Goal: Task Accomplishment & Management: Use online tool/utility

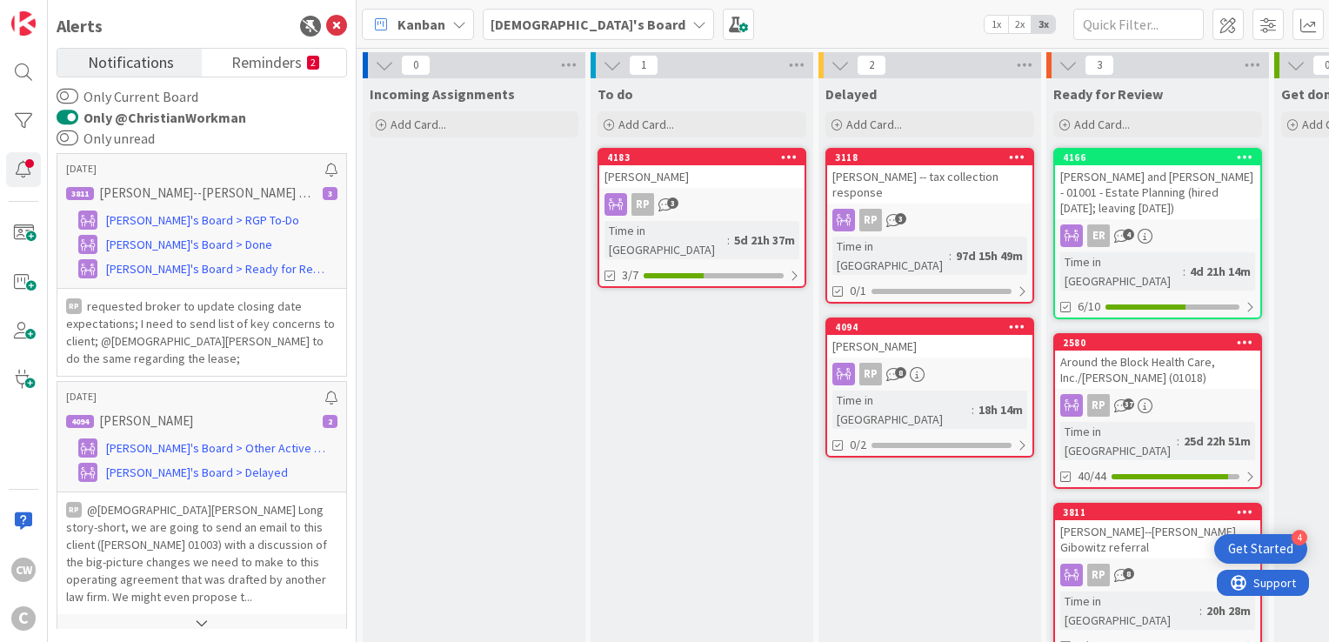
click at [716, 173] on div "[PERSON_NAME]" at bounding box center [701, 176] width 205 height 23
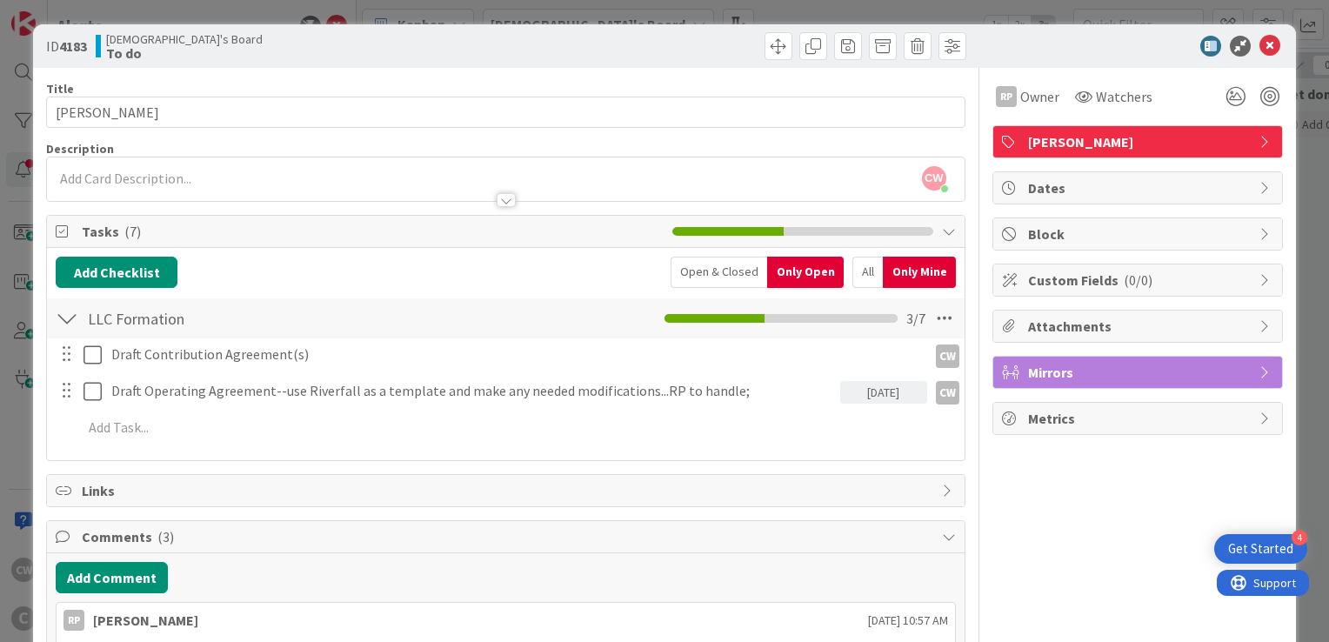
click at [1268, 46] on div "ID 4183 [DEMOGRAPHIC_DATA]'s Board To do" at bounding box center [664, 45] width 1263 height 43
click at [1259, 47] on icon at bounding box center [1269, 46] width 21 height 21
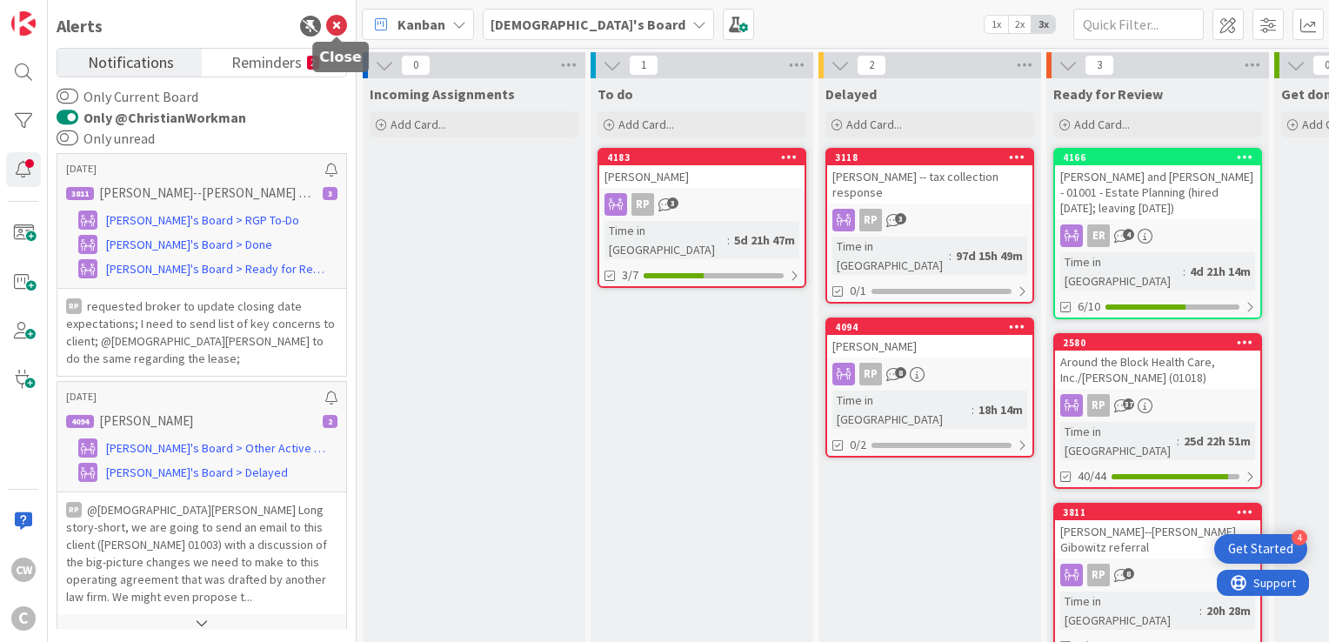
click at [334, 29] on icon at bounding box center [336, 26] width 21 height 21
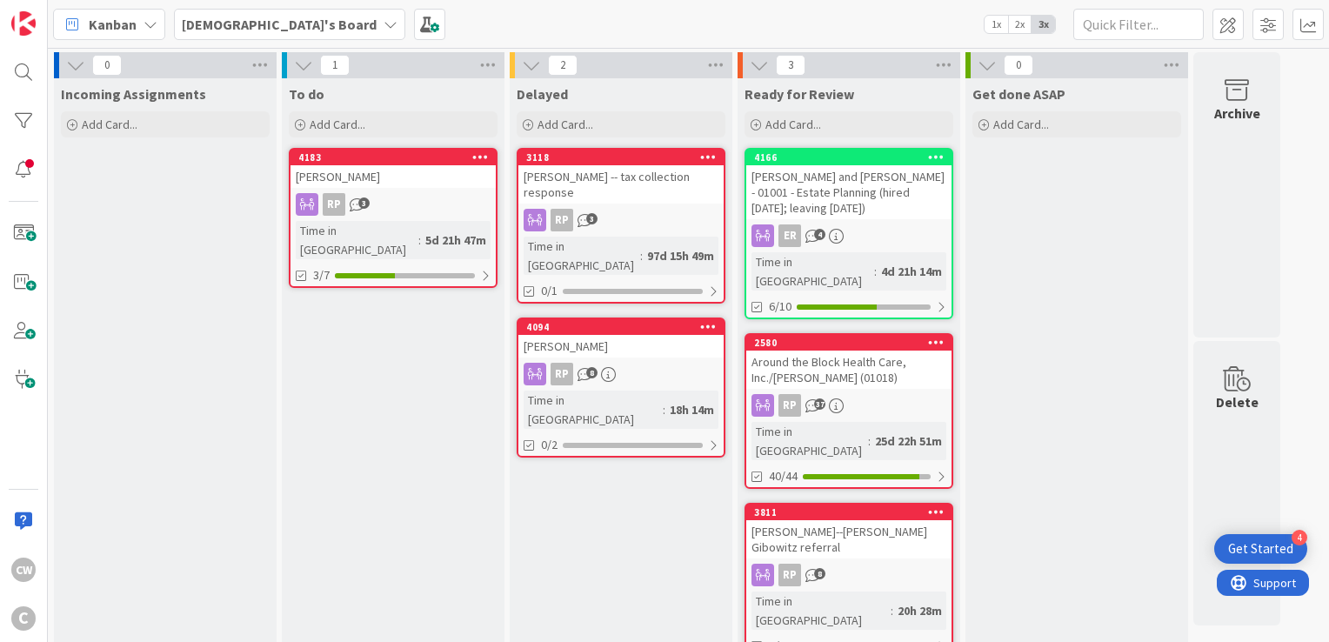
click at [616, 335] on div "[PERSON_NAME]" at bounding box center [620, 346] width 205 height 23
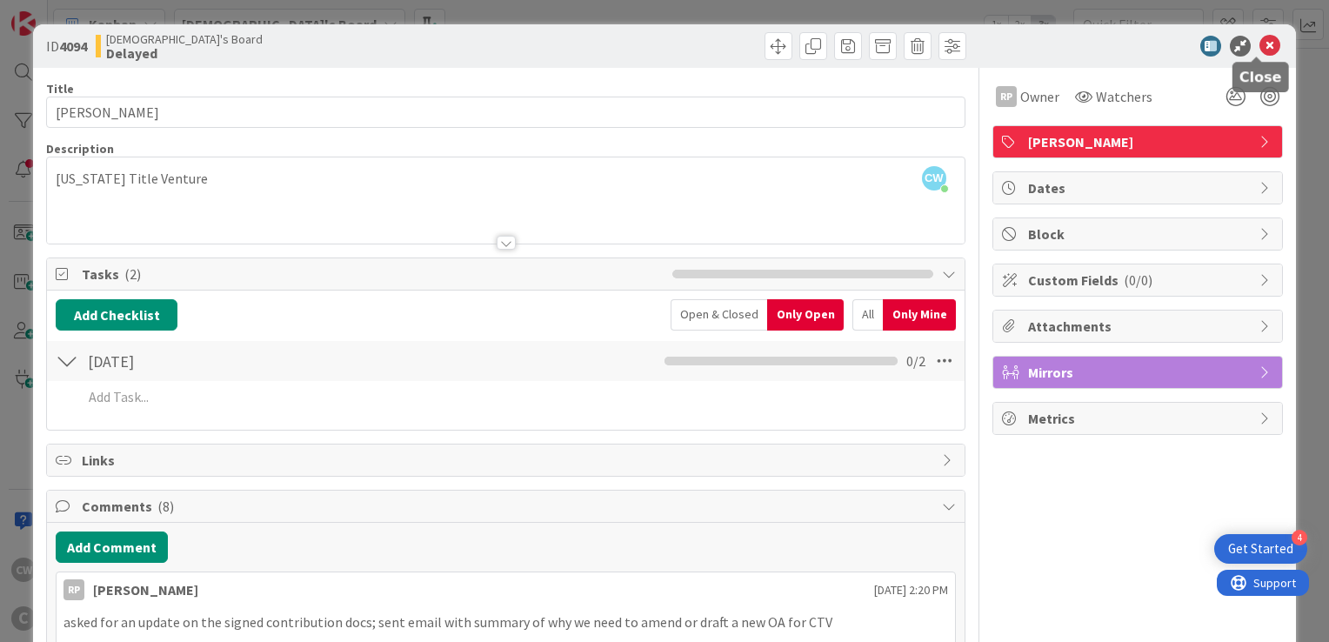
click at [1259, 50] on icon at bounding box center [1269, 46] width 21 height 21
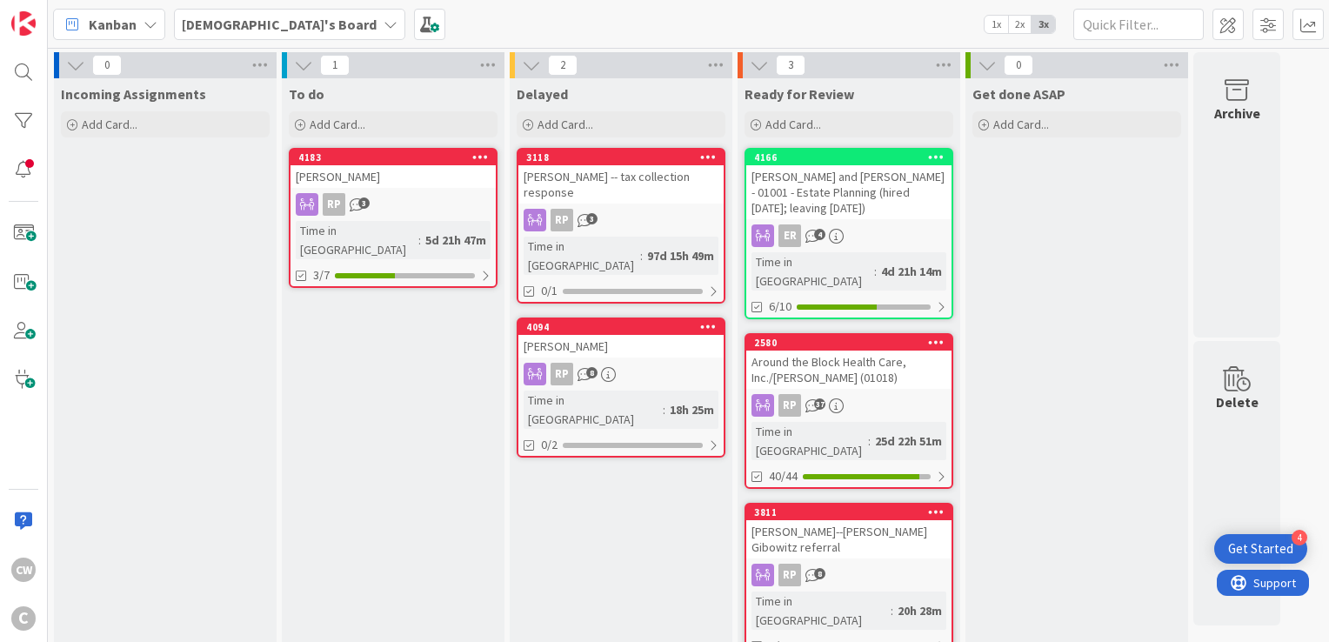
click at [34, 190] on div "CW C" at bounding box center [24, 321] width 48 height 642
click at [25, 169] on div at bounding box center [23, 169] width 35 height 35
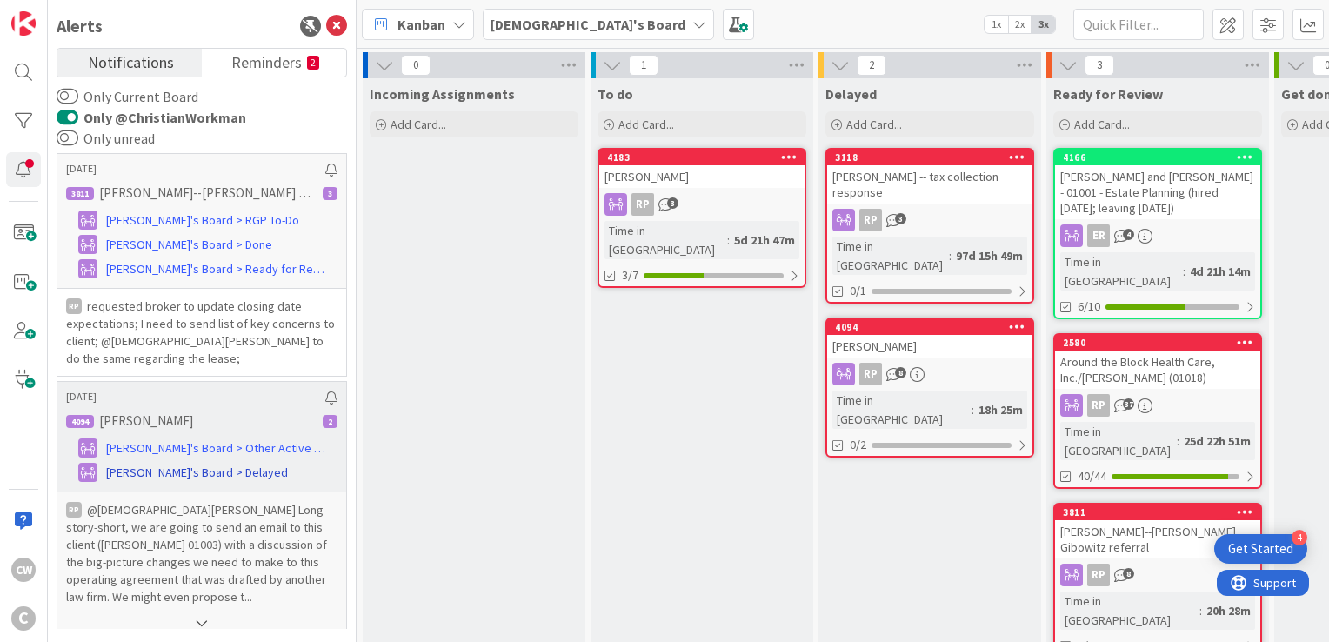
click at [205, 469] on span "[PERSON_NAME]'s Board > Delayed" at bounding box center [197, 472] width 182 height 18
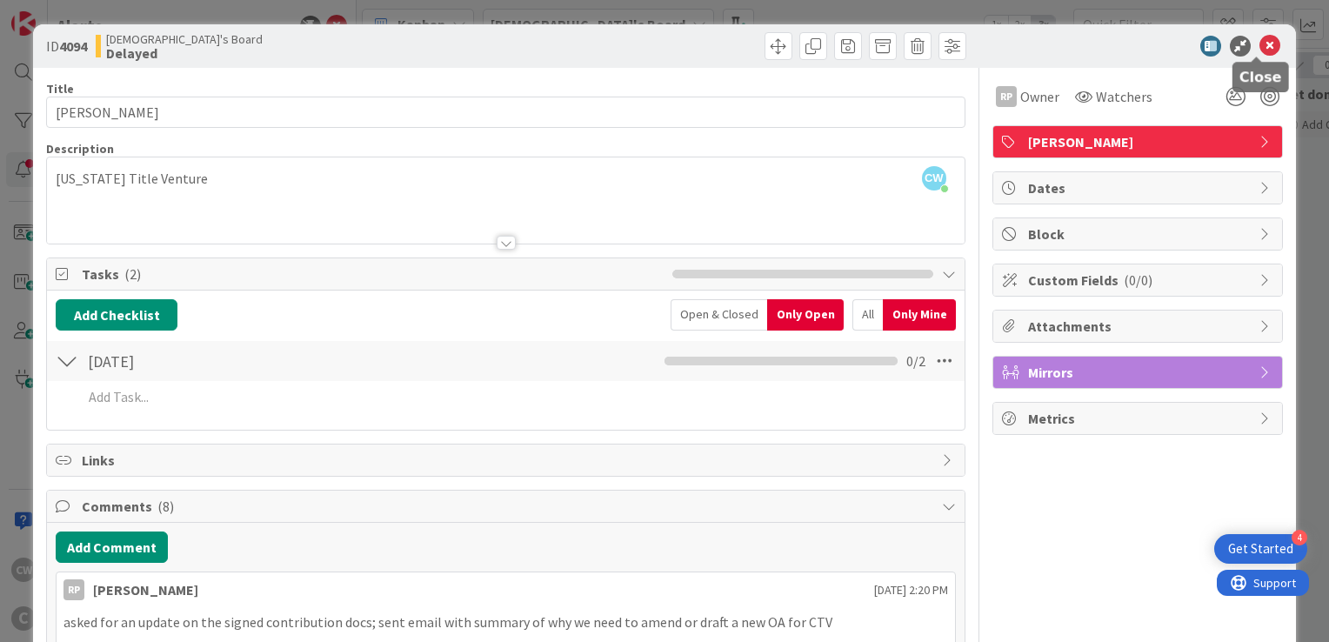
click at [1259, 49] on icon at bounding box center [1269, 46] width 21 height 21
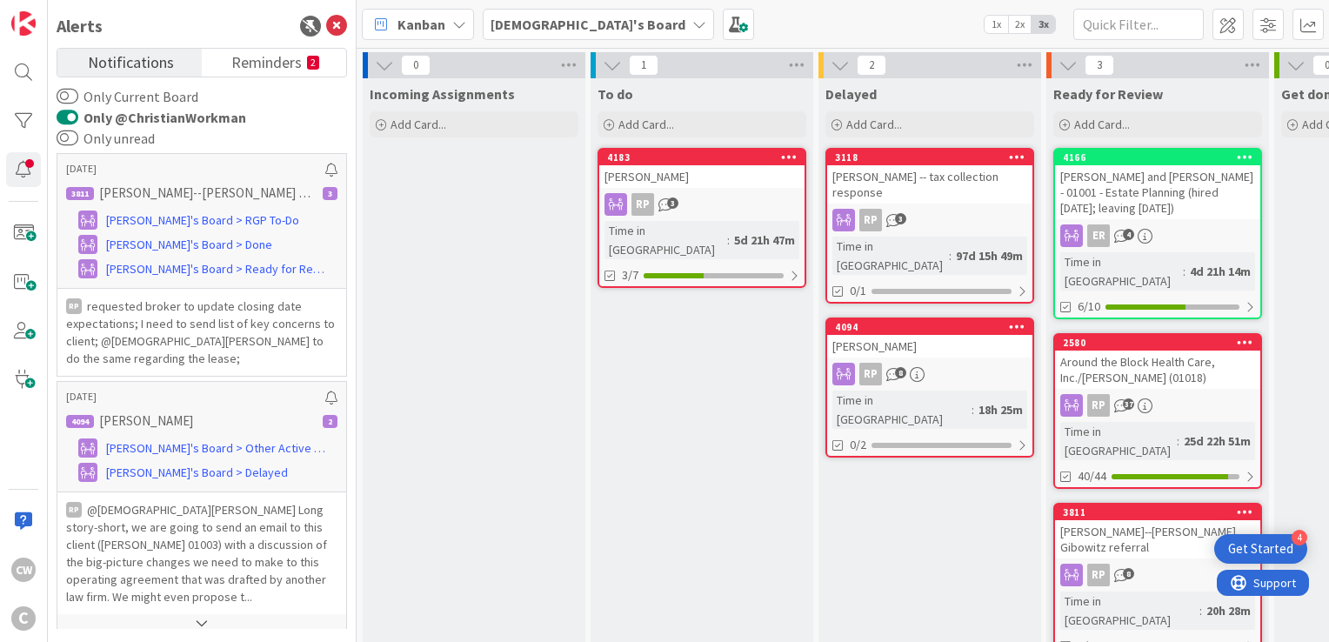
click at [676, 297] on div "To do Add Card... 4183 [PERSON_NAME] RP 3 Time in [GEOGRAPHIC_DATA] : 5d 21h 47…" at bounding box center [701, 375] width 223 height 594
drag, startPoint x: 676, startPoint y: 297, endPoint x: 666, endPoint y: 304, distance: 11.8
click at [666, 304] on div "To do Add Card... 4183 [PERSON_NAME] RP 3 Time in [GEOGRAPHIC_DATA] : 5d 21h 47…" at bounding box center [701, 375] width 223 height 594
click at [643, 303] on div "To do Add Card... 4183 [PERSON_NAME] RP 3 Time in [GEOGRAPHIC_DATA] : 5d 21h 47…" at bounding box center [701, 375] width 223 height 594
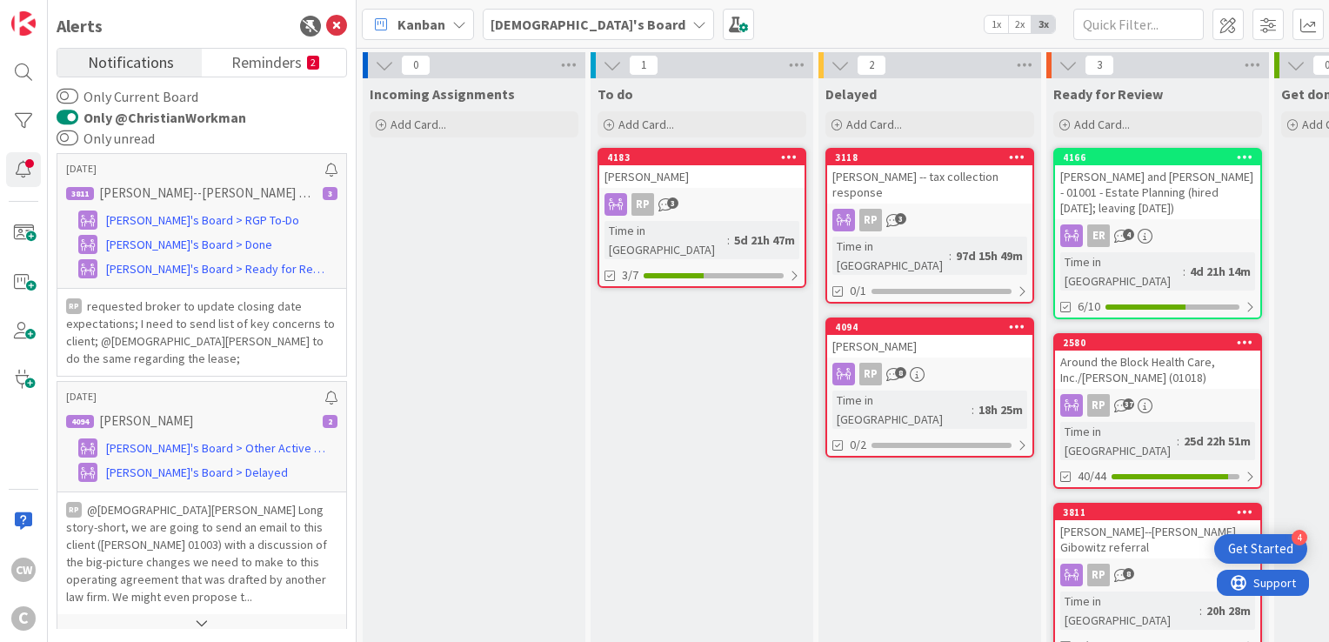
click at [478, 193] on div "Incoming Assignments Add Card..." at bounding box center [474, 375] width 223 height 594
click at [757, 117] on div "Add Card..." at bounding box center [701, 124] width 209 height 26
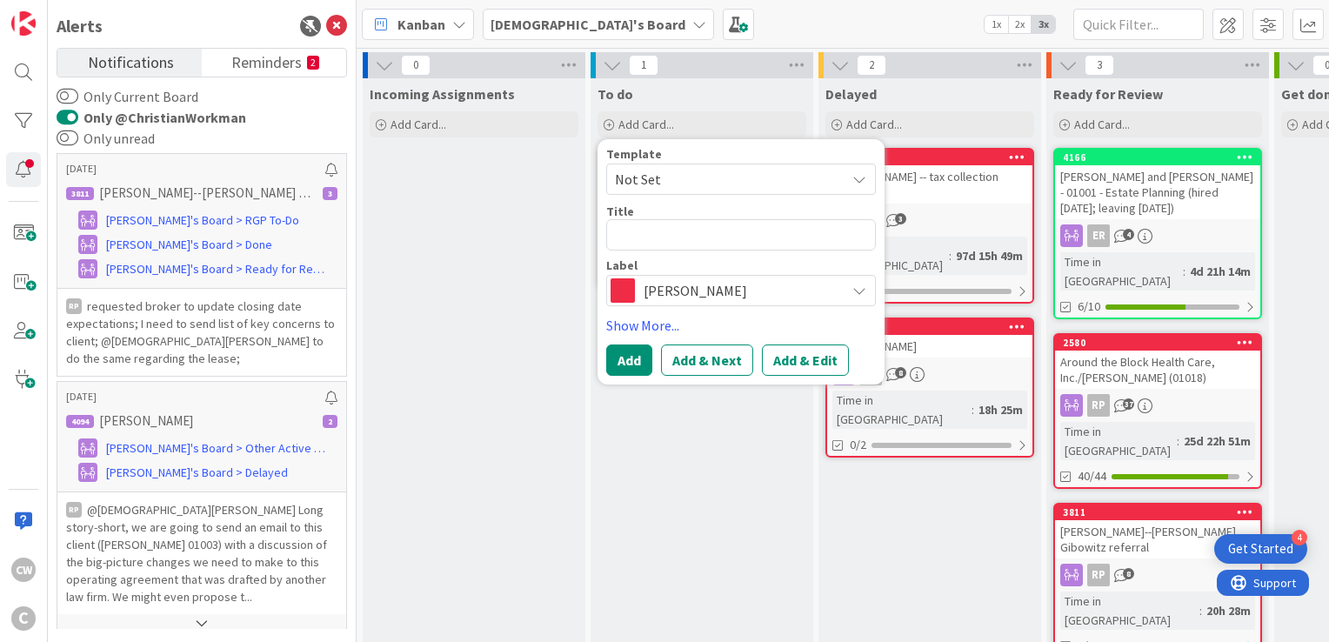
type textarea "x"
type textarea "T"
type textarea "x"
type textarea "Ti"
type textarea "x"
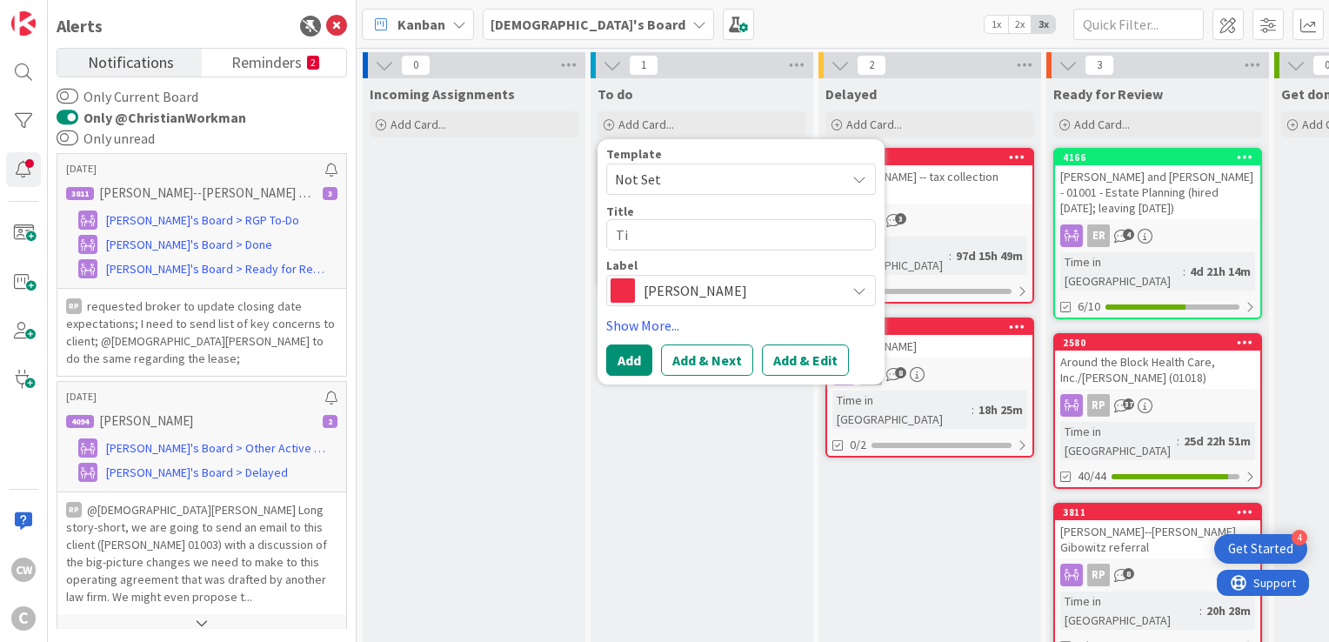
type textarea "Tir"
type textarea "x"
type textarea "Tire"
type textarea "x"
type textarea "Tire"
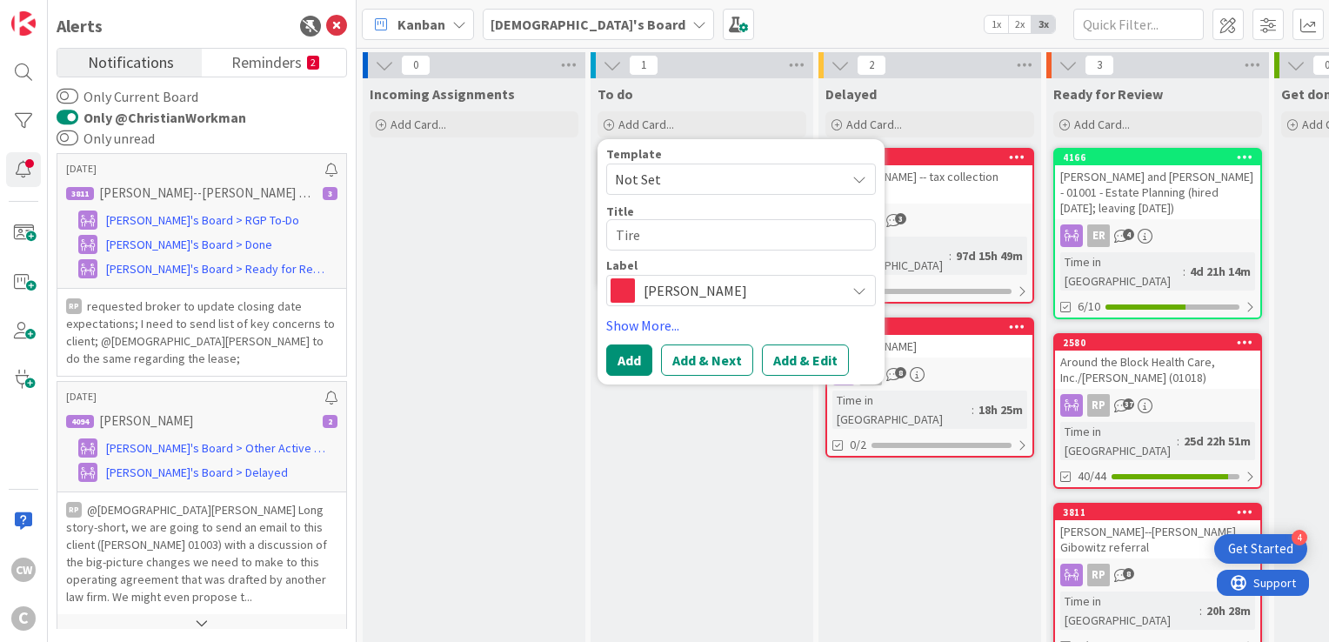
type textarea "x"
type textarea "Tire K"
type textarea "x"
type textarea "Tire Ki"
type textarea "x"
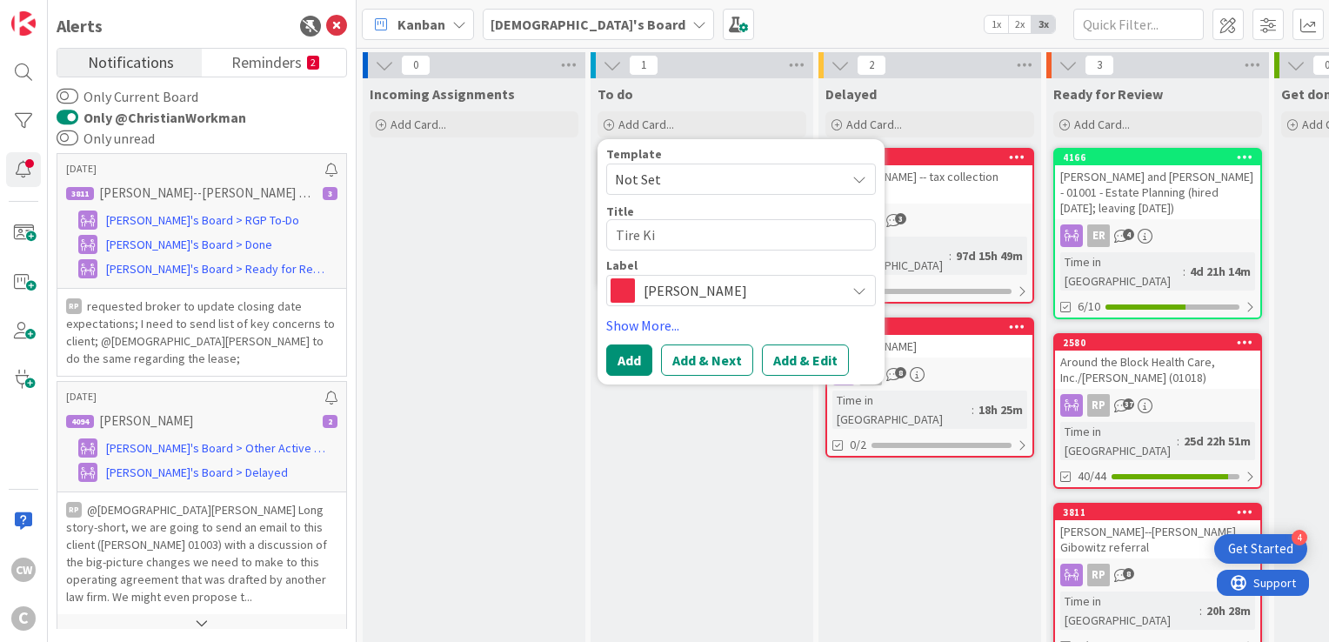
type textarea "Tire Kin"
type textarea "x"
type textarea "Tire King"
type textarea "x"
type textarea "Tire King"
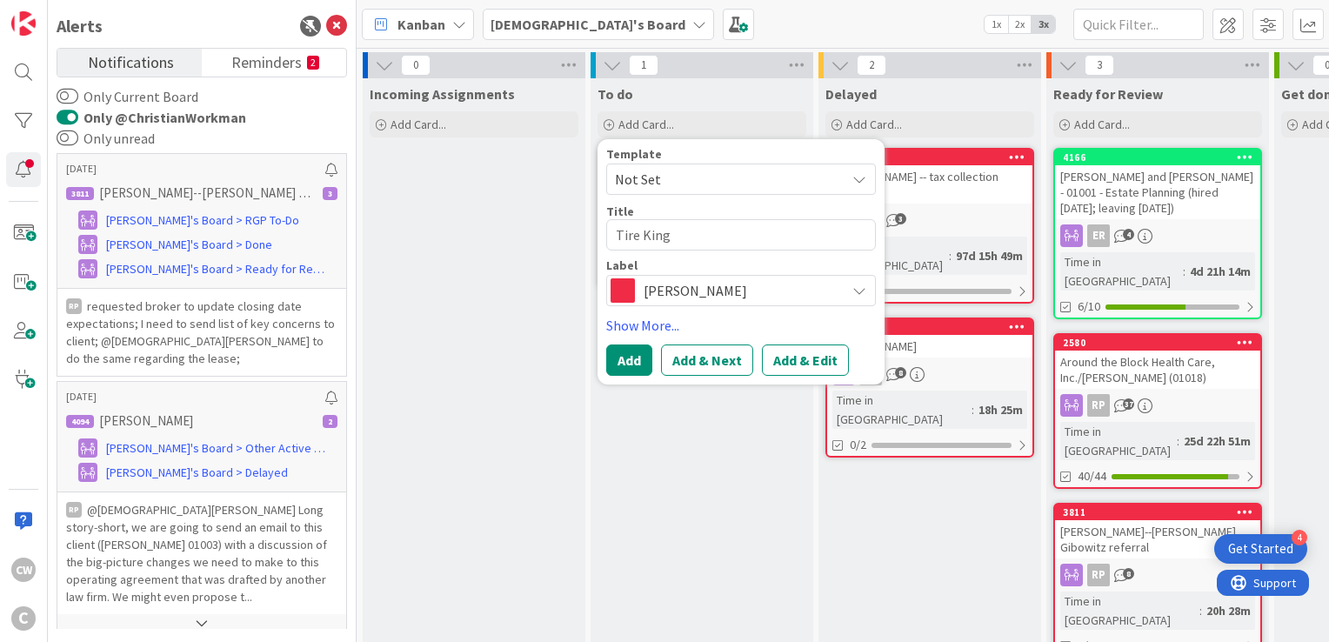
type textarea "x"
type textarea "Tire King o"
type textarea "x"
type textarea "Tire King of"
type textarea "x"
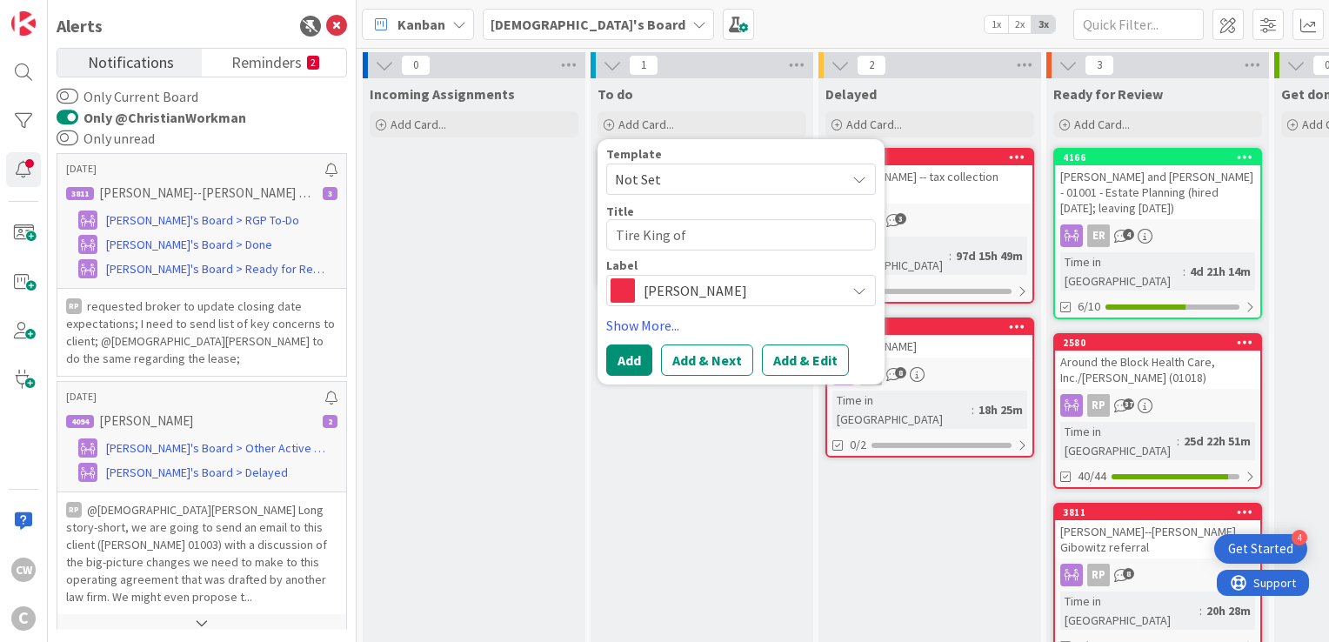
type textarea "Tire King of F"
type textarea "x"
type textarea "Tire King of Fa"
type textarea "x"
type textarea "Tire King of Fal"
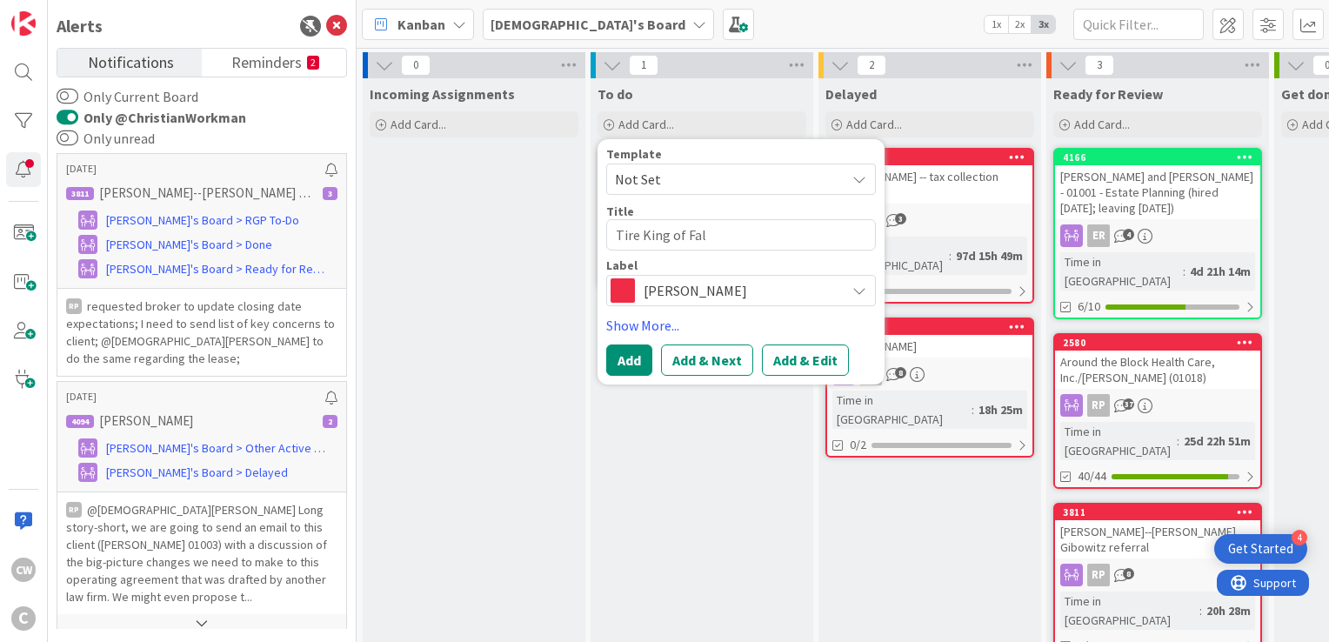
type textarea "x"
type textarea "Tire King of Falc"
type textarea "x"
type textarea "Tire King of Falco"
type textarea "x"
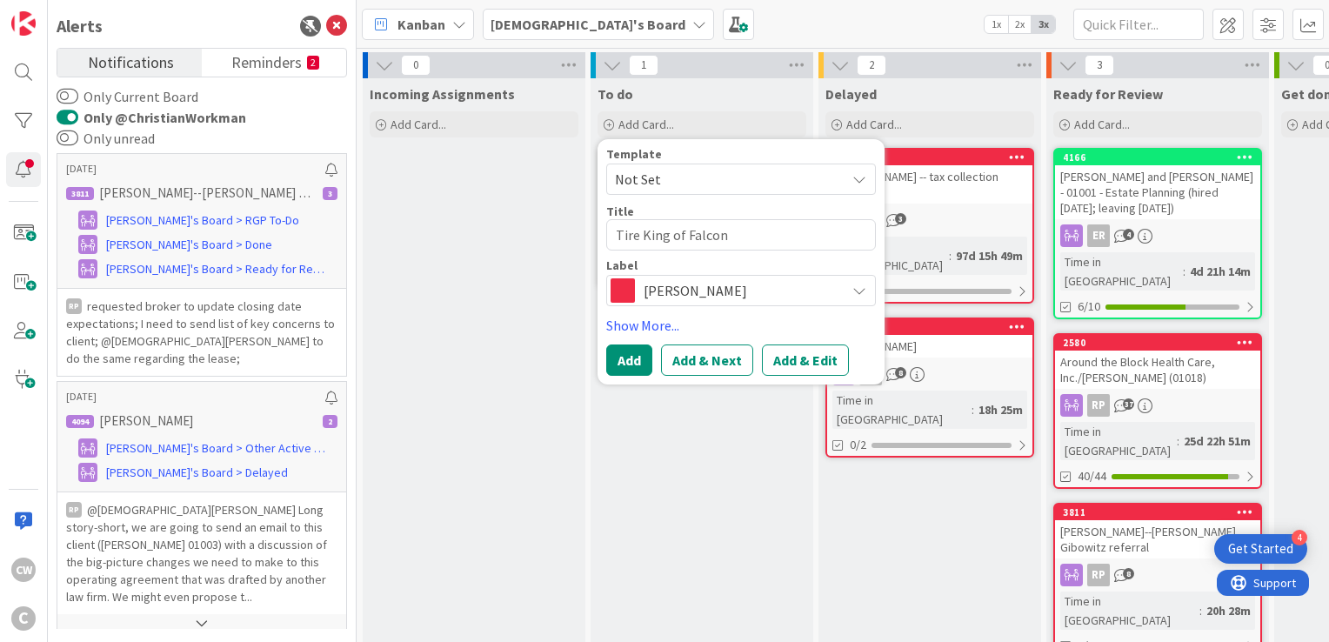
type textarea "Tire King of Falcon"
click at [723, 293] on span "[PERSON_NAME]" at bounding box center [739, 290] width 193 height 24
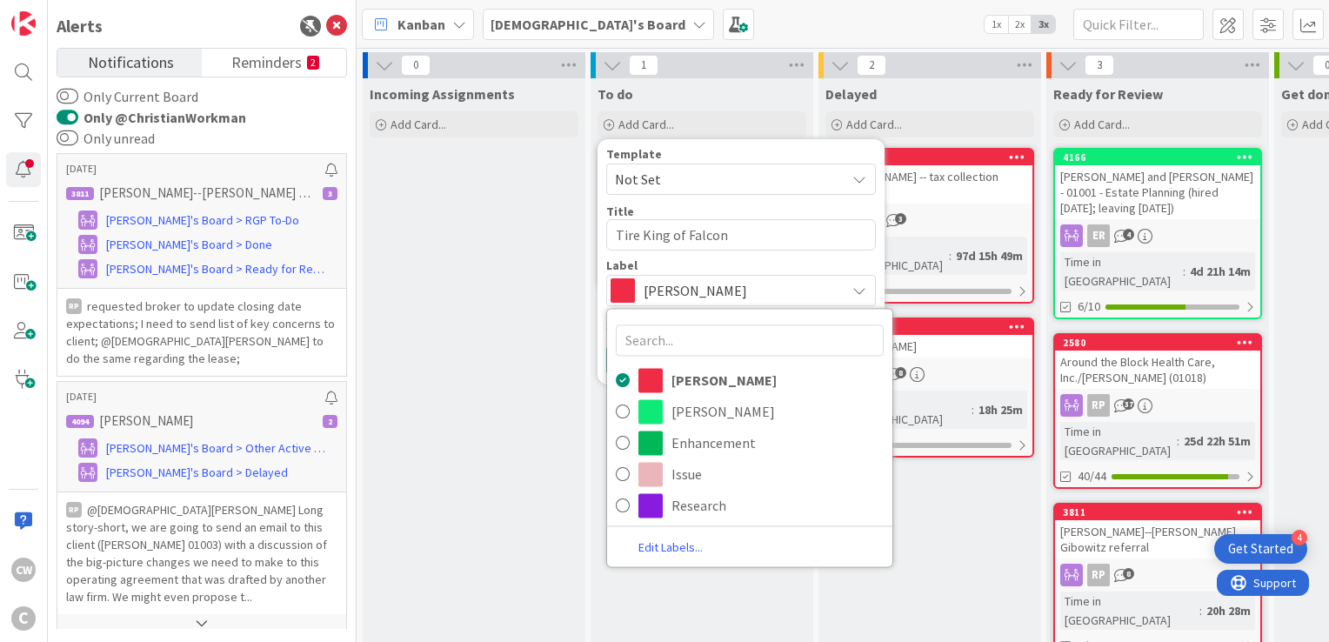
click at [675, 545] on link "Edit Labels..." at bounding box center [670, 547] width 127 height 23
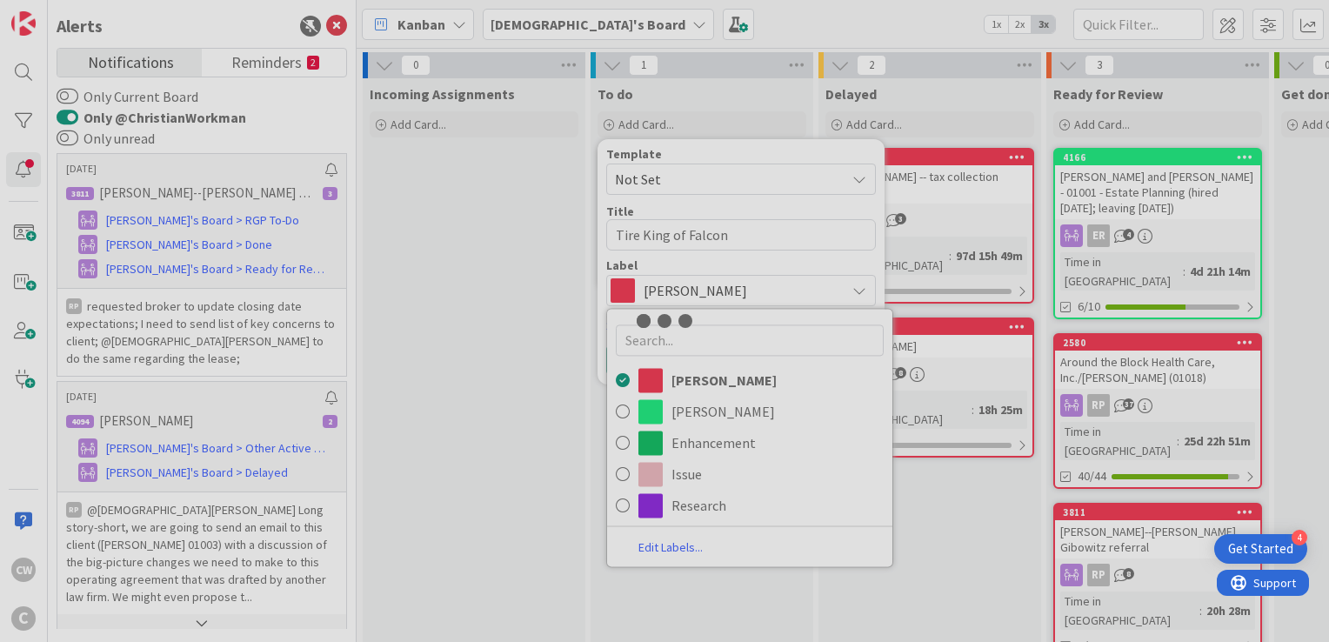
type textarea "x"
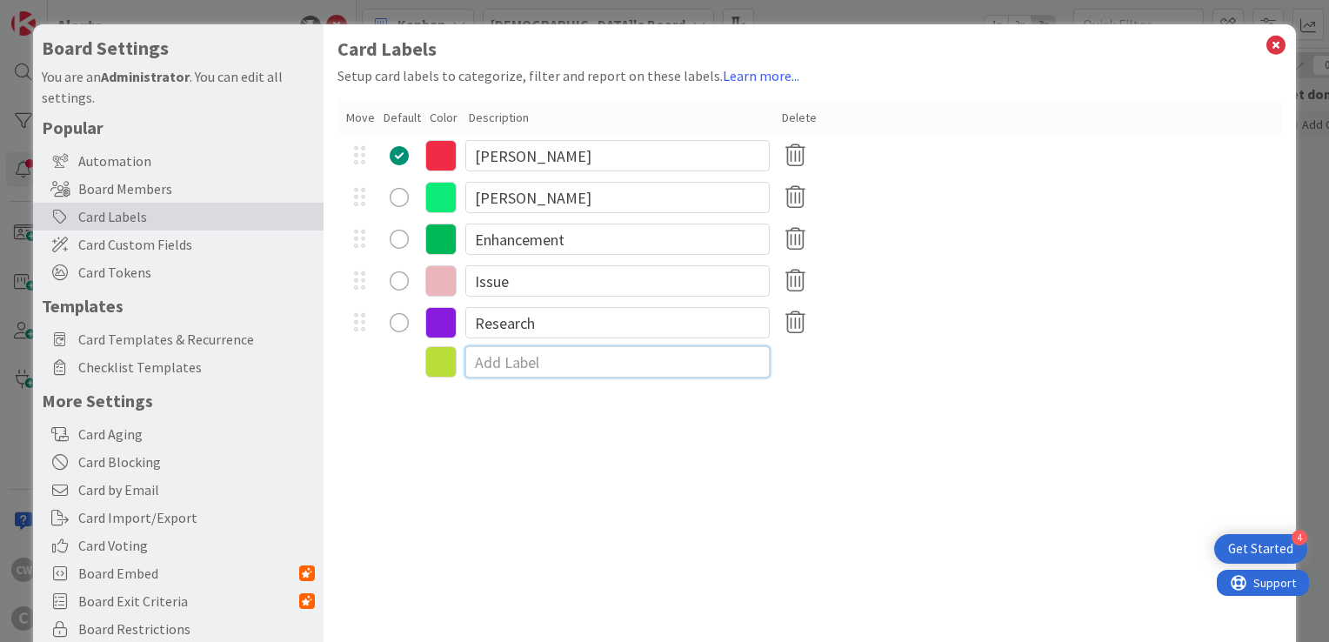
click at [514, 365] on input at bounding box center [617, 361] width 304 height 31
type input "[PERSON_NAME]"
type textarea "x"
click at [446, 365] on icon at bounding box center [440, 364] width 31 height 31
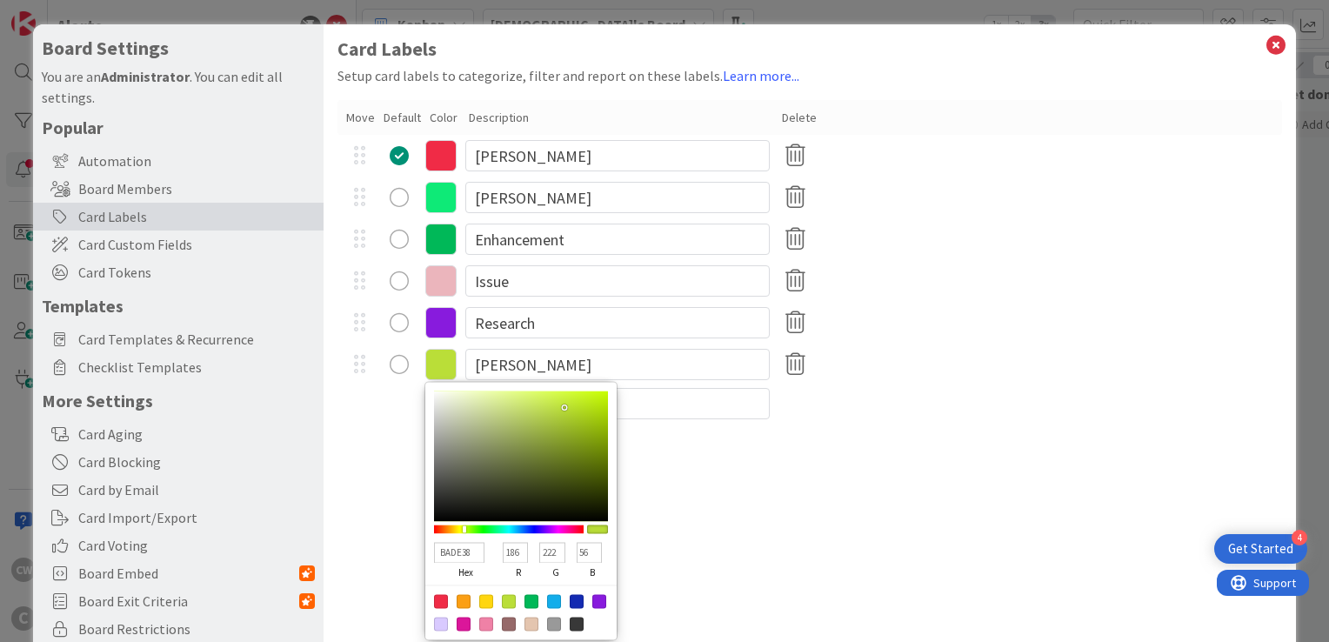
click at [486, 624] on div at bounding box center [486, 624] width 14 height 14
type input "EF81A6"
type input "239"
type input "129"
type input "166"
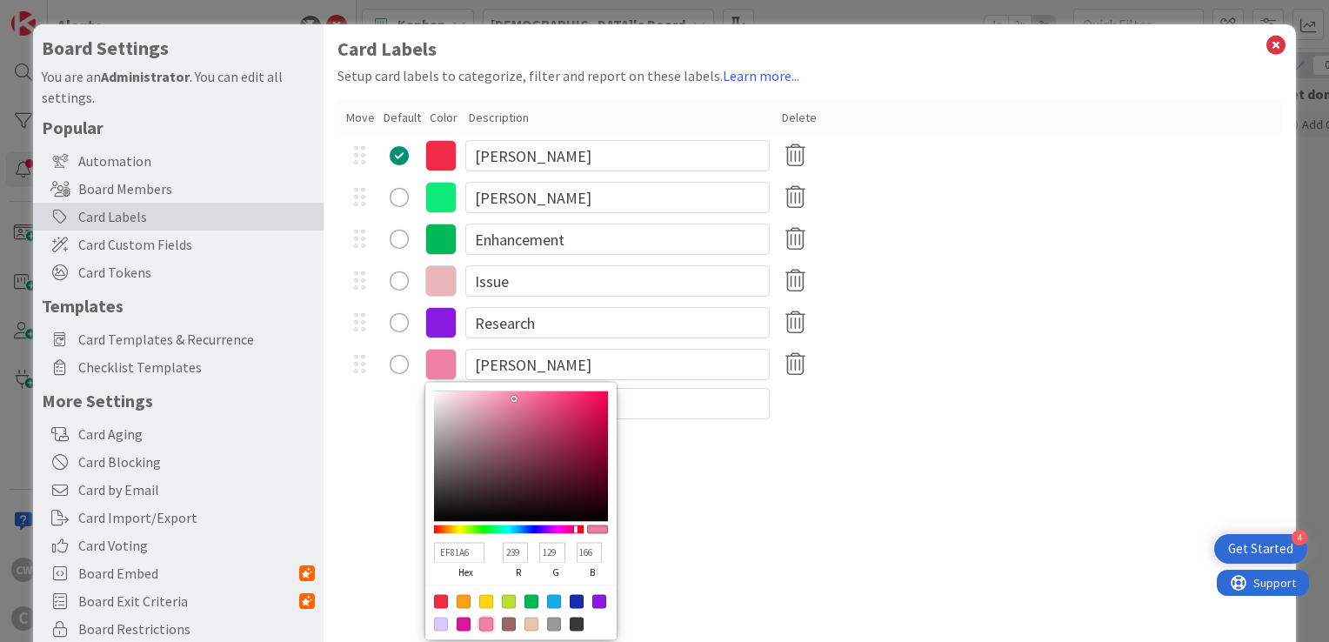
type textarea "x"
click at [558, 600] on div at bounding box center [554, 601] width 14 height 14
type input "13ADEA"
type input "19"
type input "173"
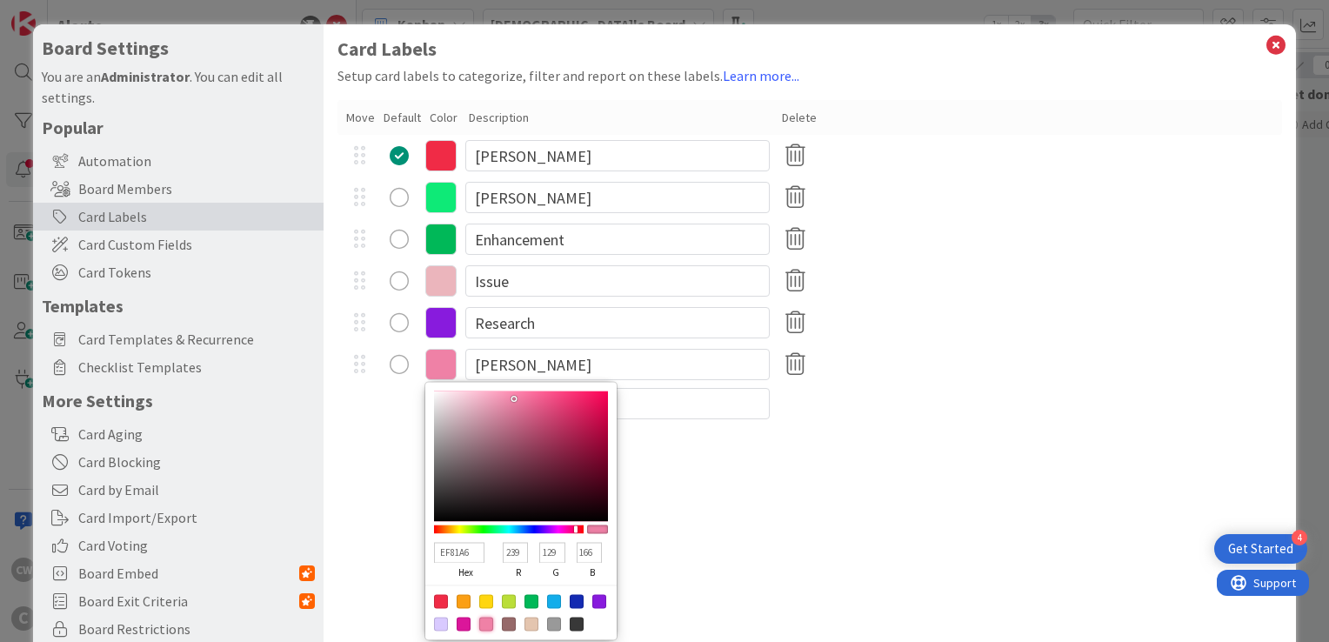
type input "234"
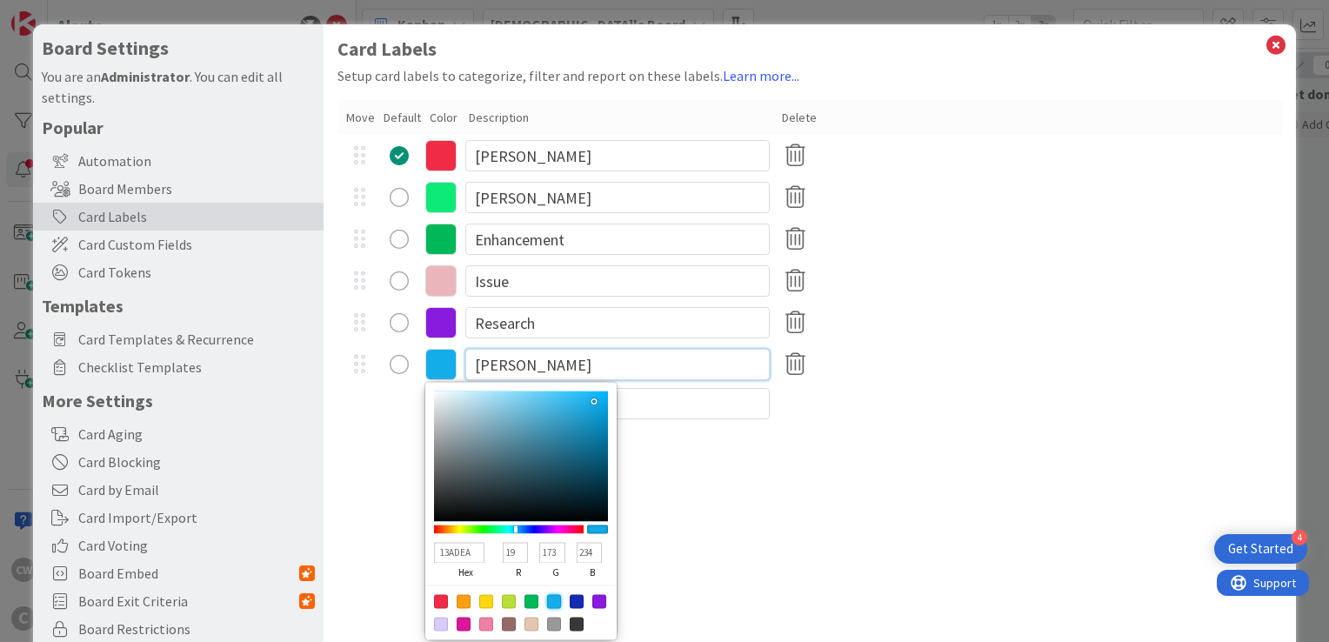
click at [514, 357] on input "[PERSON_NAME]" at bounding box center [617, 364] width 304 height 31
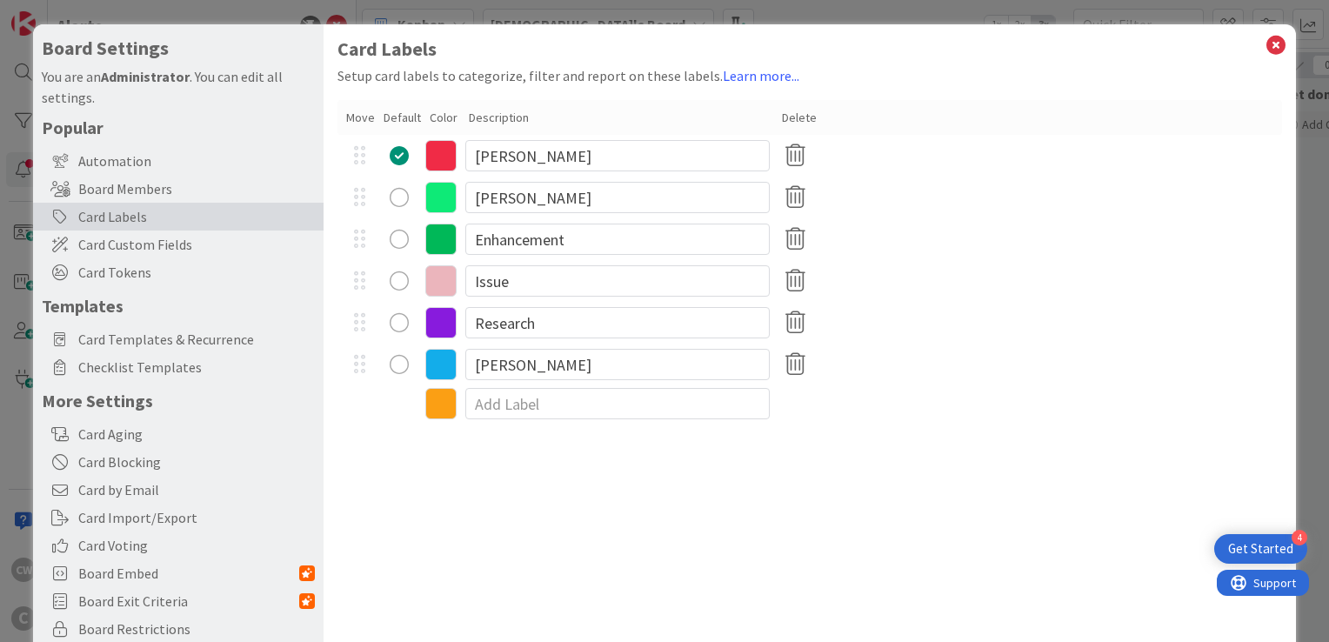
click at [397, 363] on div "radio" at bounding box center [399, 364] width 19 height 19
type textarea "x"
radio button "radio"
click at [390, 355] on button "radio" at bounding box center [399, 364] width 19 height 19
click at [1266, 40] on icon at bounding box center [1275, 45] width 23 height 24
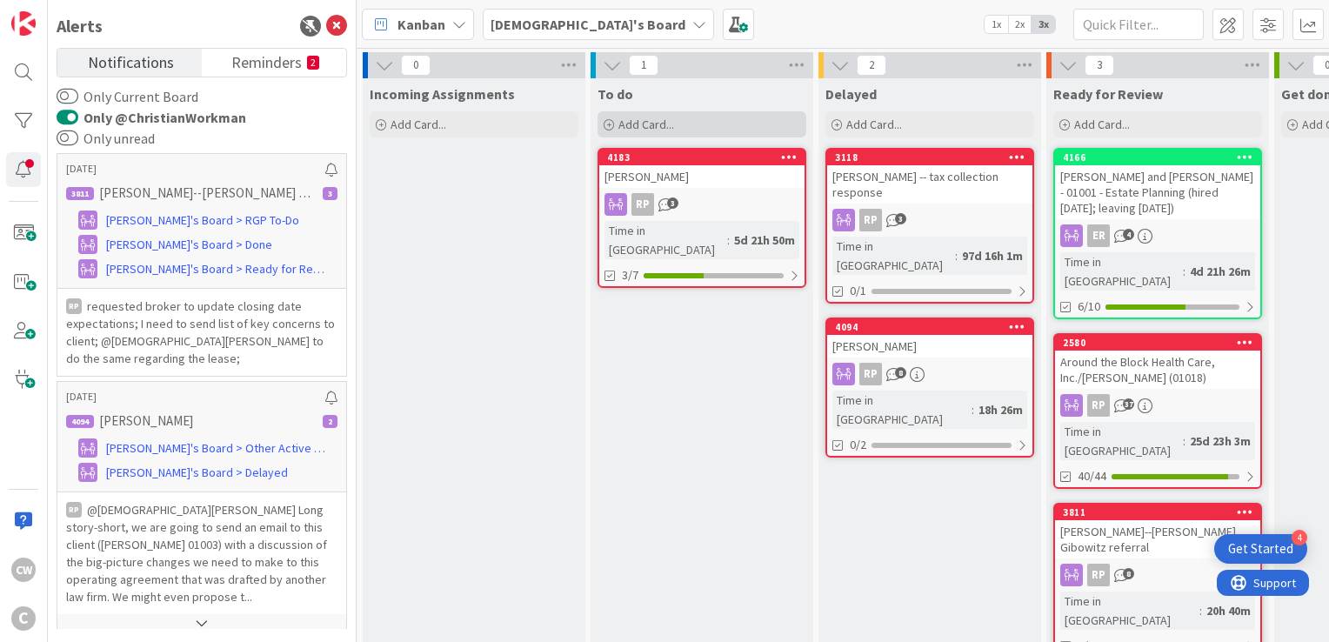
click at [637, 123] on span "Add Card..." at bounding box center [646, 125] width 56 height 16
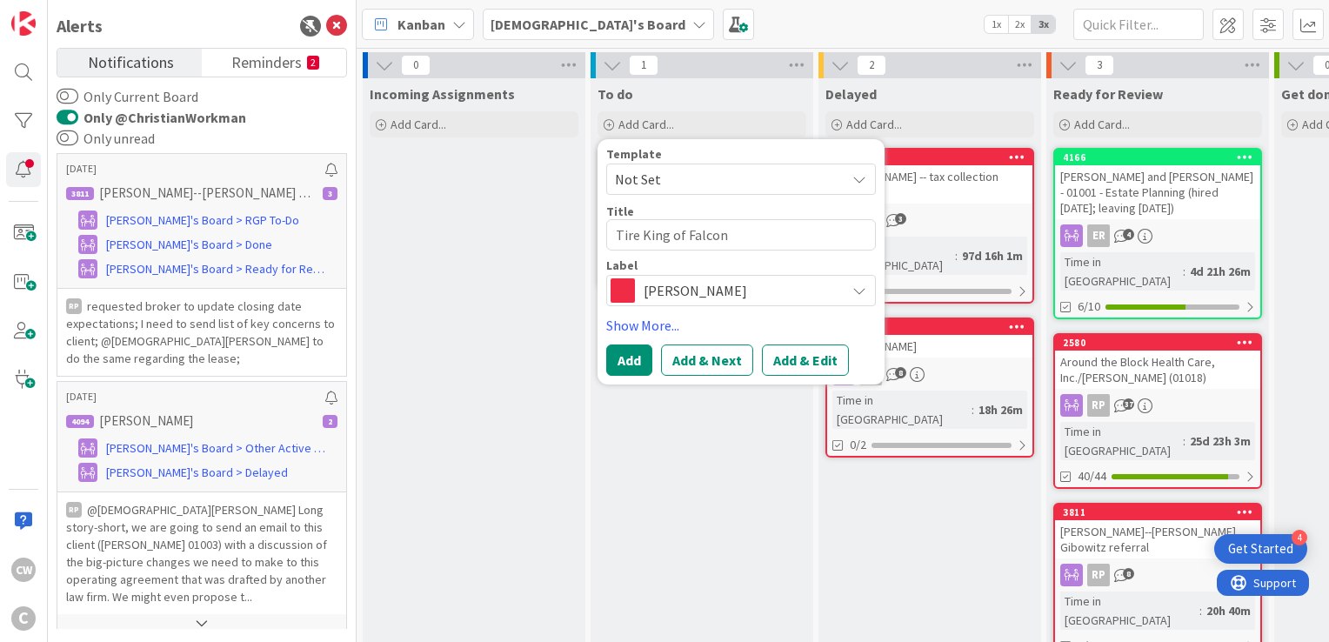
click at [650, 289] on span "[PERSON_NAME]" at bounding box center [739, 290] width 193 height 24
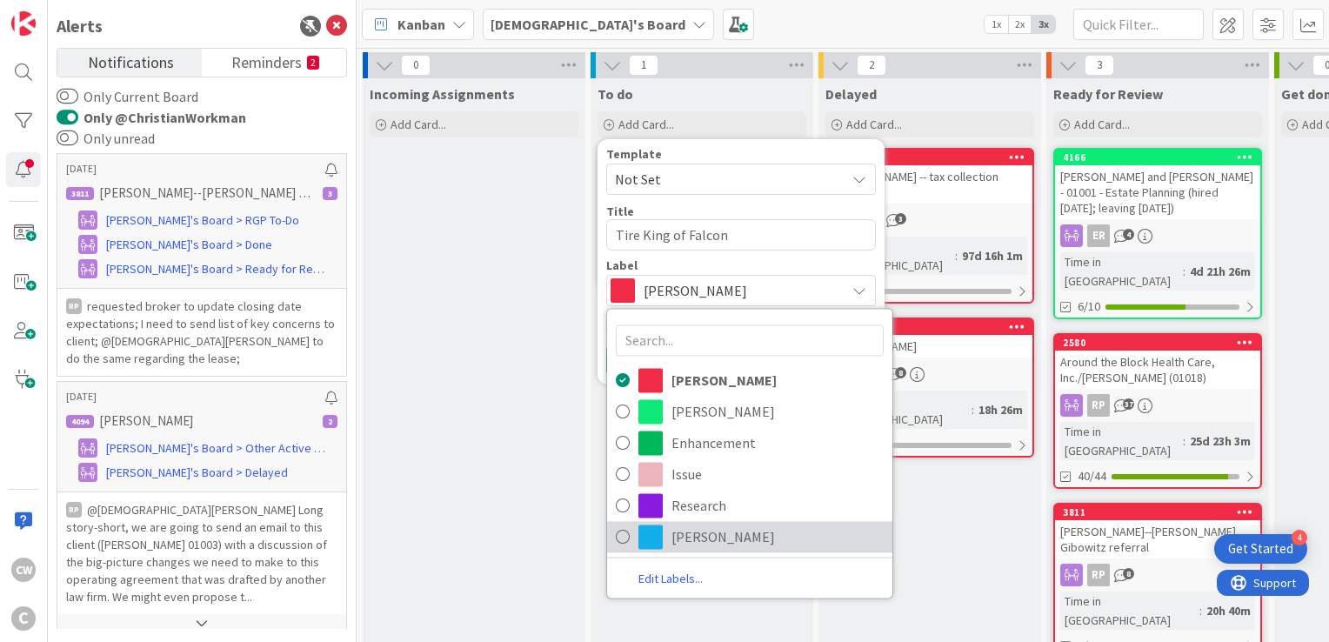
click at [696, 541] on span "[PERSON_NAME]" at bounding box center [777, 536] width 212 height 26
type textarea "x"
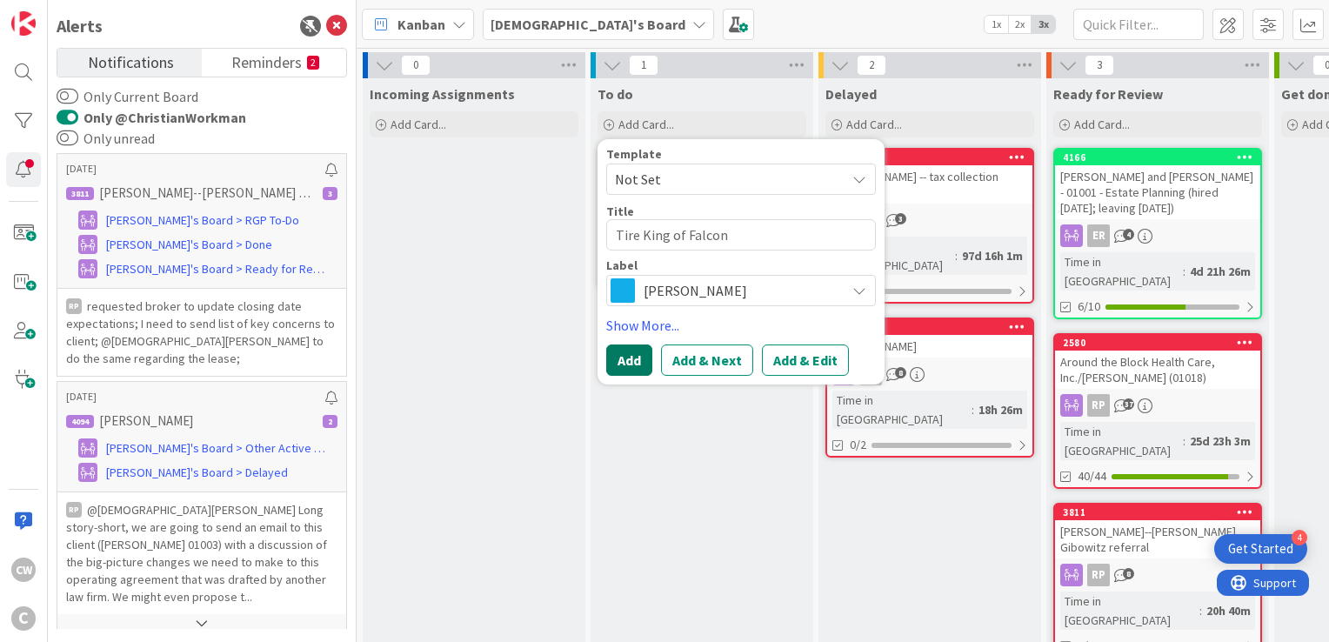
click at [635, 353] on button "Add" at bounding box center [629, 359] width 46 height 31
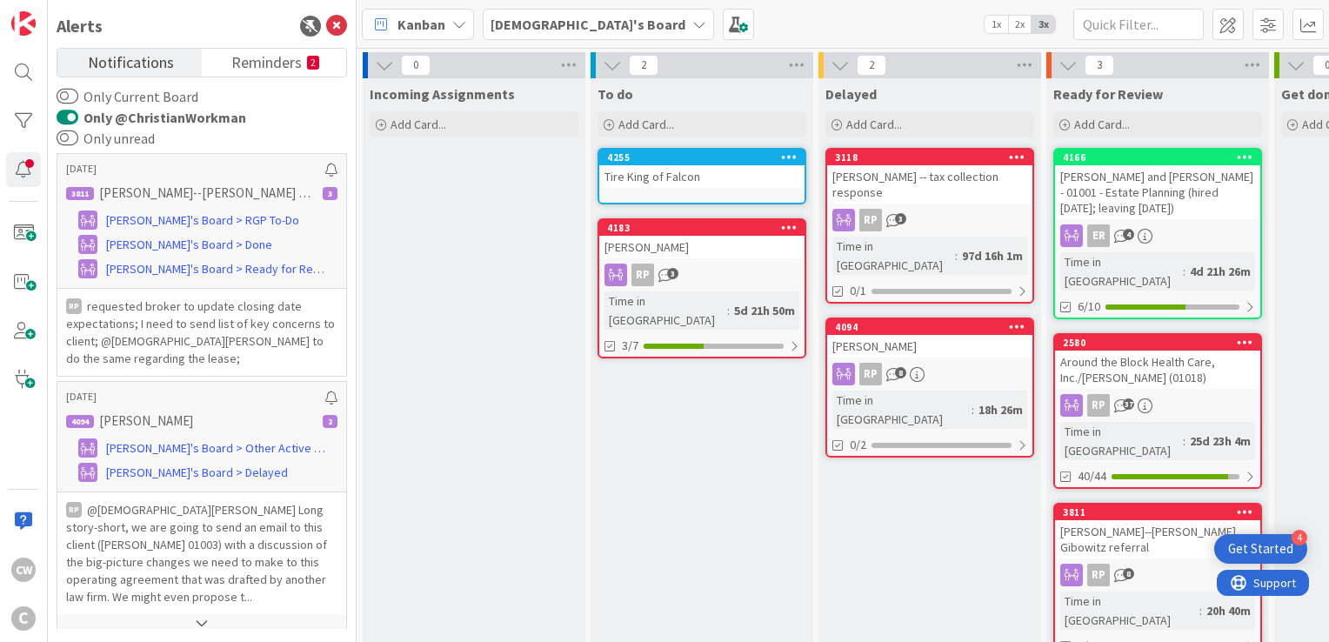
click at [699, 176] on div "Tire King of Falcon" at bounding box center [701, 176] width 205 height 23
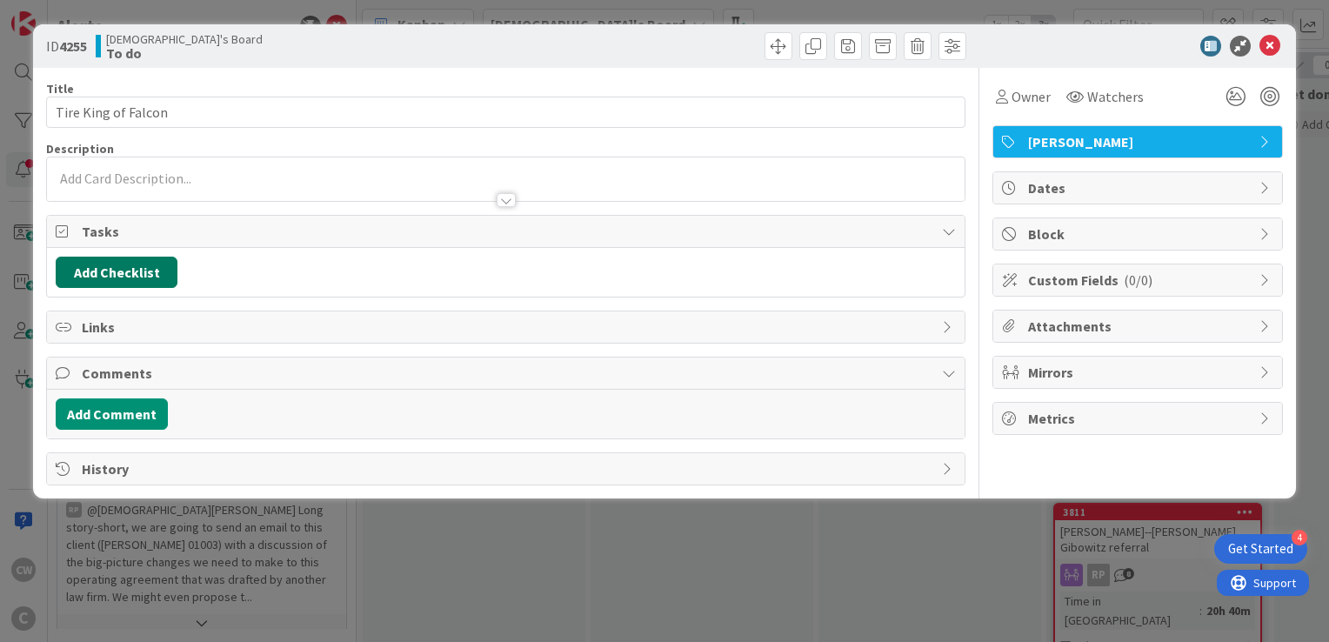
click at [143, 262] on button "Add Checklist" at bounding box center [117, 272] width 122 height 31
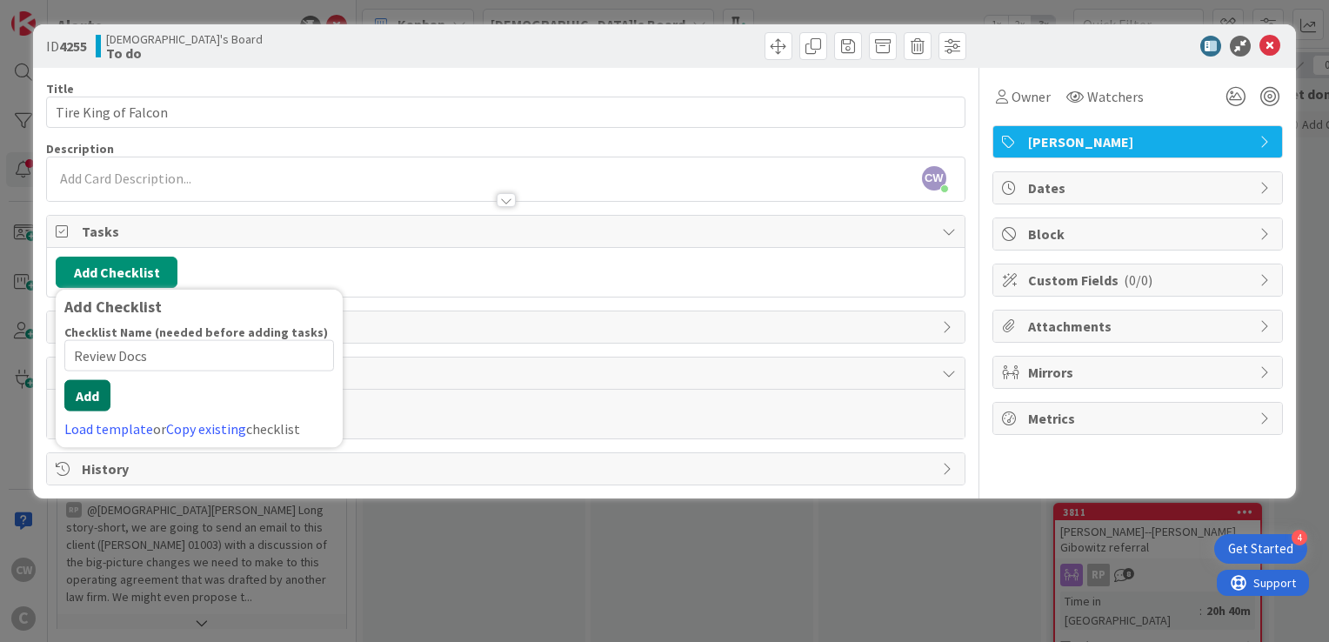
type input "Review Docs"
click at [91, 397] on button "Add" at bounding box center [87, 395] width 46 height 31
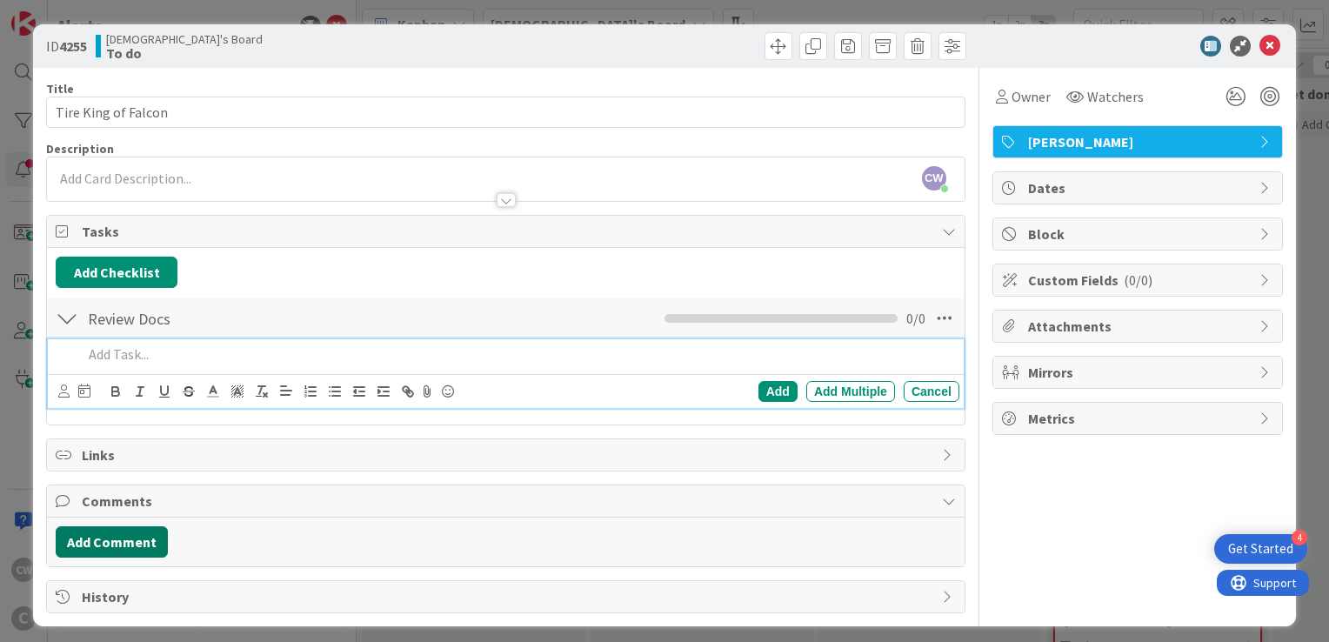
click at [129, 539] on button "Add Comment" at bounding box center [112, 541] width 112 height 31
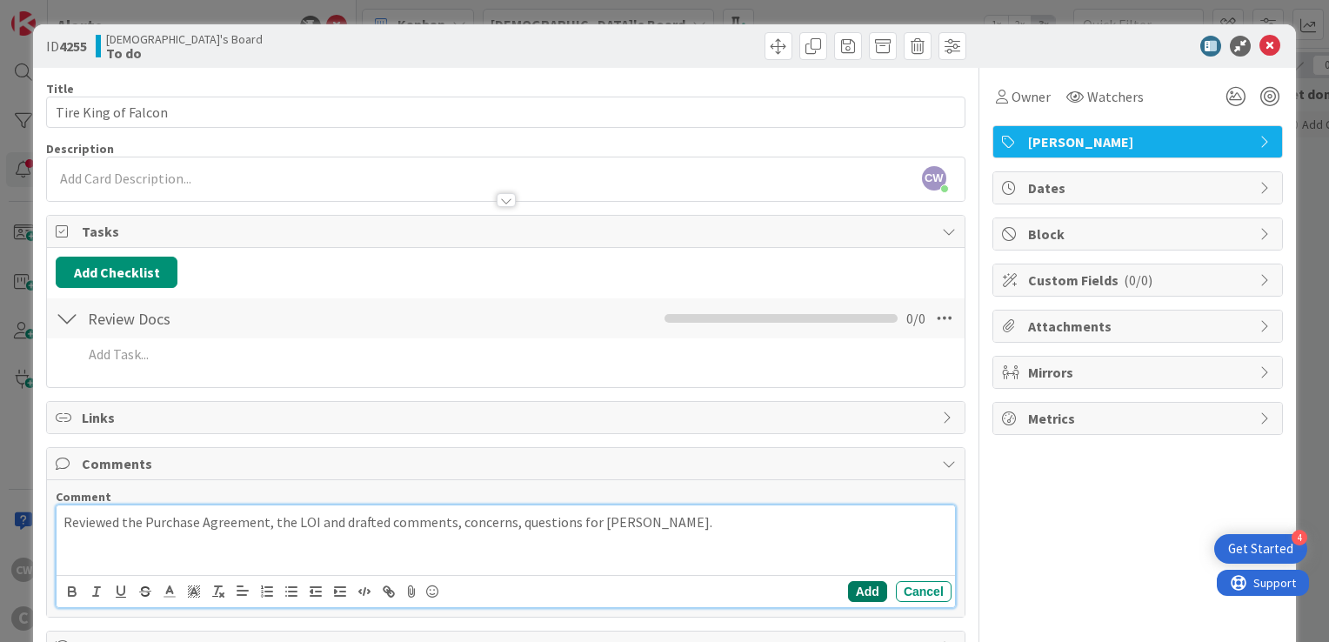
click at [859, 594] on button "Add" at bounding box center [867, 591] width 39 height 21
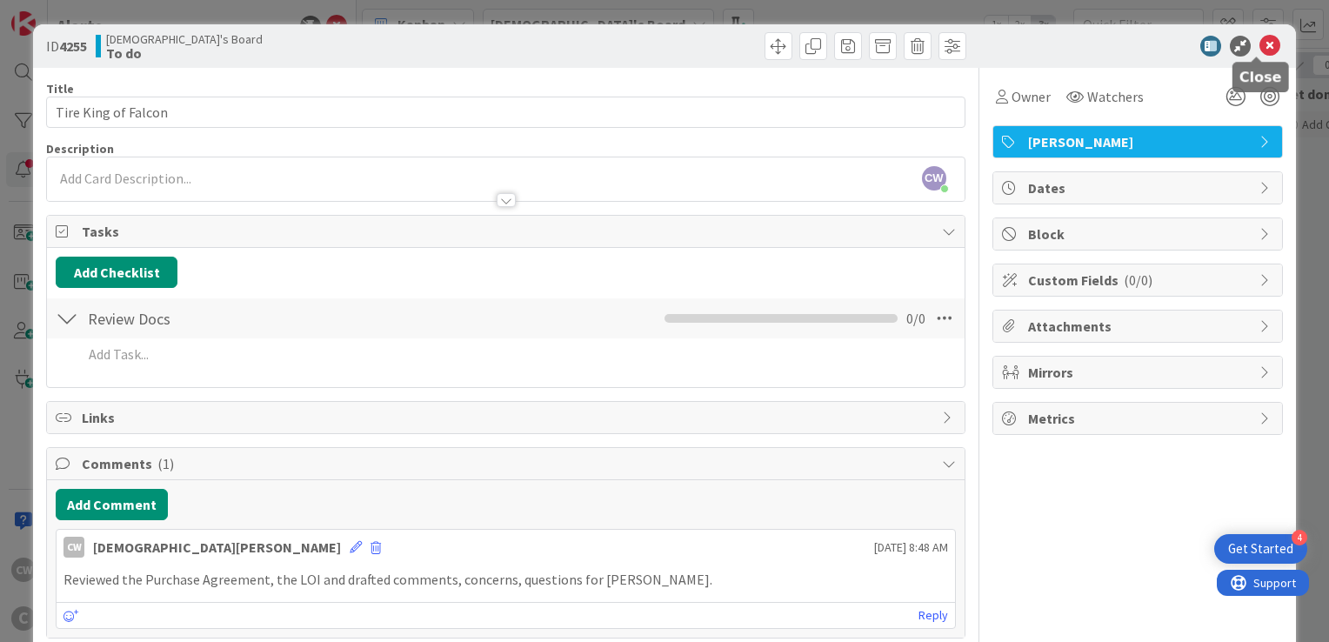
click at [1259, 47] on icon at bounding box center [1269, 46] width 21 height 21
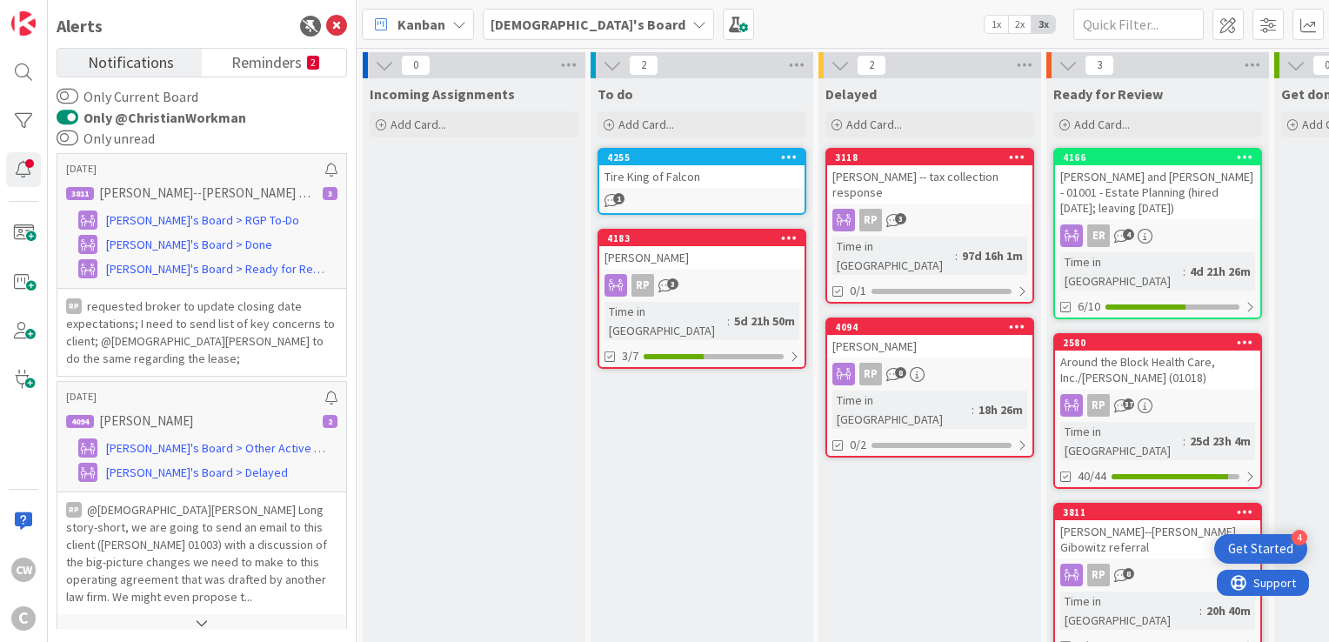
click at [337, 37] on div "Alerts" at bounding box center [202, 26] width 290 height 26
click at [339, 31] on icon at bounding box center [336, 26] width 21 height 21
